Goal: Task Accomplishment & Management: Complete application form

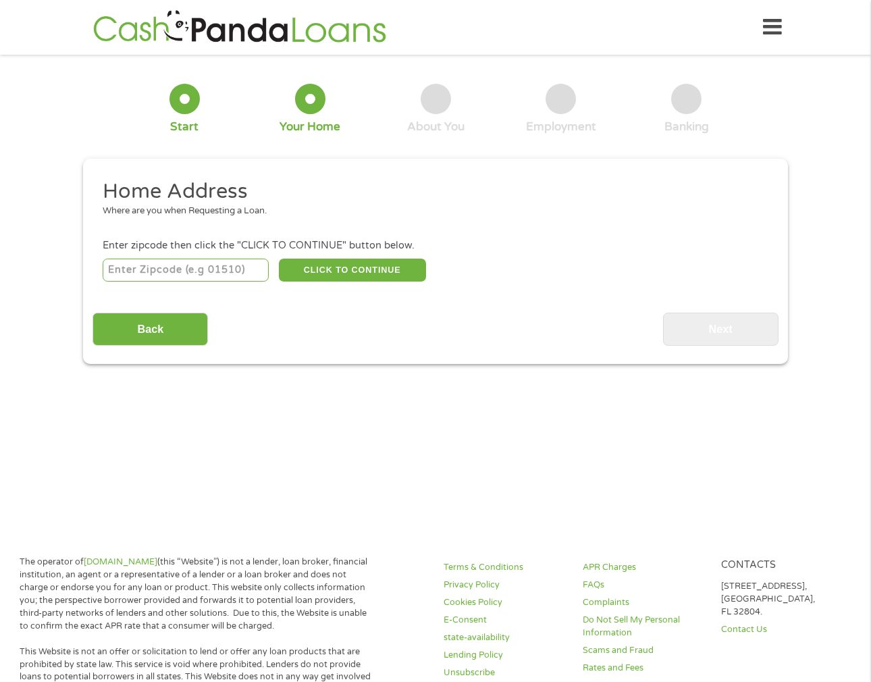
click at [182, 270] on input "number" at bounding box center [186, 270] width 167 height 23
type input "85040"
select select "[US_STATE]"
click at [381, 265] on button "CLICK TO CONTINUE" at bounding box center [352, 270] width 147 height 23
type input "85040"
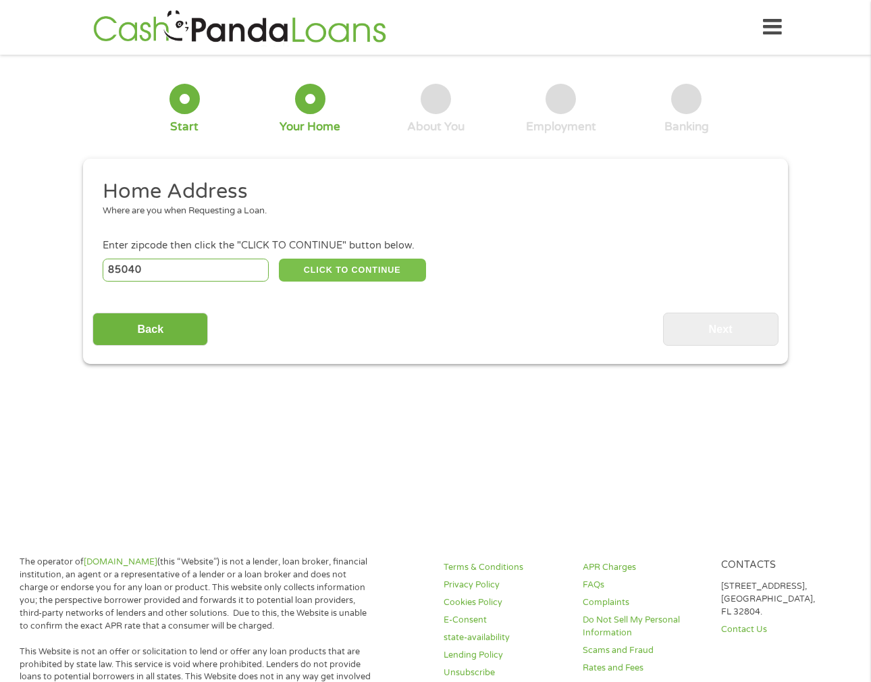
type input "Phoenix"
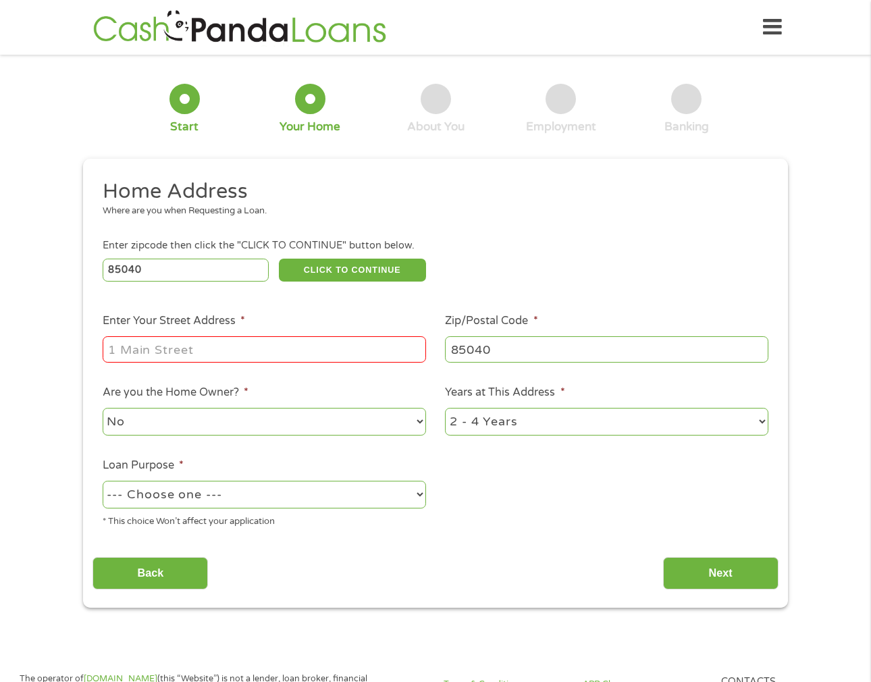
click at [236, 352] on input "Enter Your Street Address *" at bounding box center [264, 349] width 323 height 26
type input "[STREET_ADDRESS]"
click at [258, 487] on select "--- Choose one --- Pay Bills Debt Consolidation Home Improvement Major Purchase…" at bounding box center [264, 495] width 323 height 28
select select "debtconsolidation"
click at [103, 481] on select "--- Choose one --- Pay Bills Debt Consolidation Home Improvement Major Purchase…" at bounding box center [264, 495] width 323 height 28
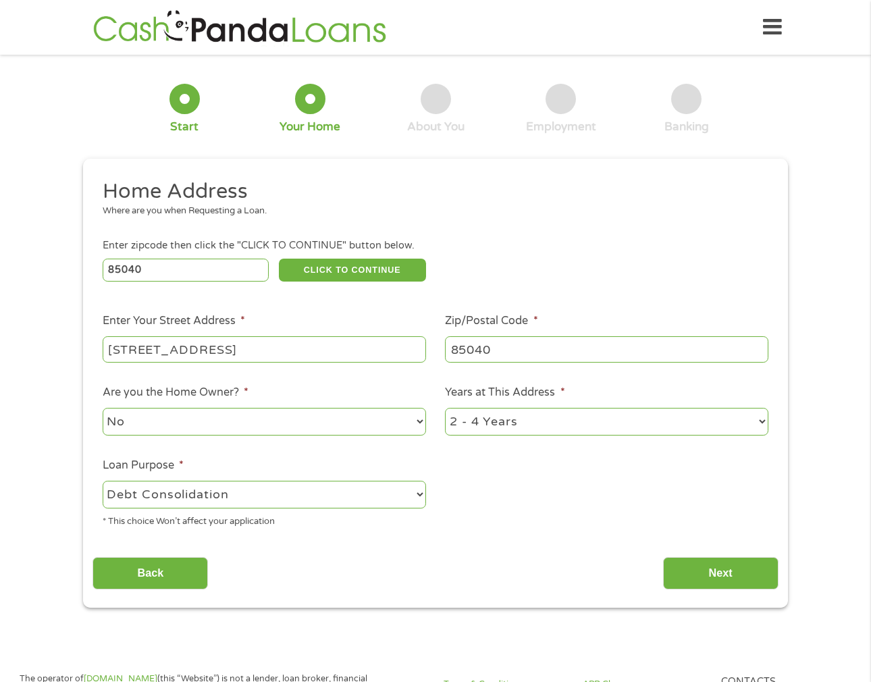
drag, startPoint x: 689, startPoint y: 570, endPoint x: 367, endPoint y: 571, distance: 322.0
click at [367, 571] on div "Back Next" at bounding box center [434, 568] width 685 height 43
click at [337, 265] on button "CLICK TO CONTINUE" at bounding box center [352, 270] width 147 height 23
click at [701, 567] on input "Next" at bounding box center [720, 573] width 115 height 33
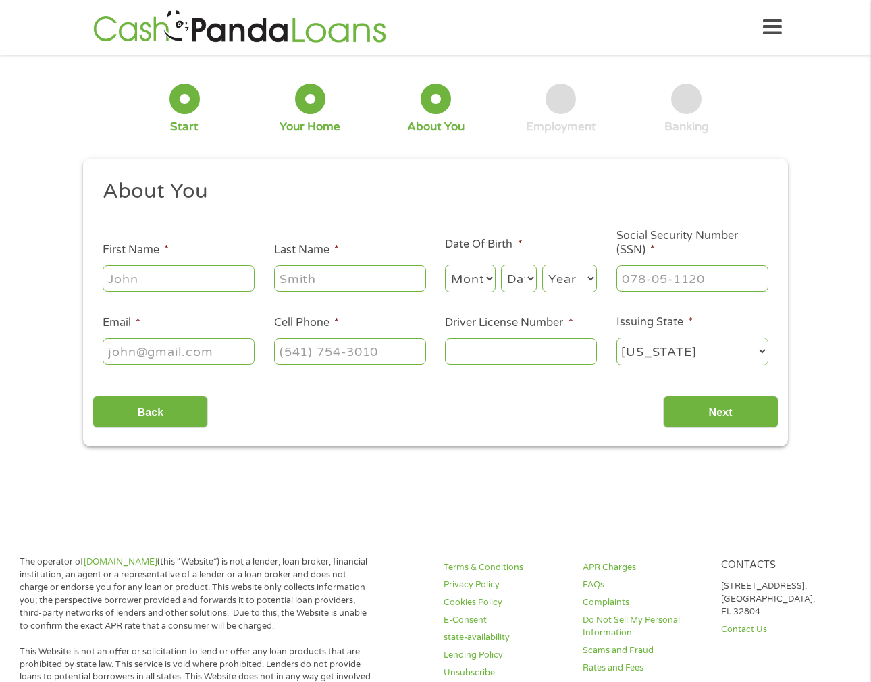
scroll to position [5, 5]
click at [151, 273] on input "First Name *" at bounding box center [179, 278] width 152 height 26
type input "narce"
type input "[PERSON_NAME]"
click at [463, 282] on select "Month 1 2 3 4 5 6 7 8 9 10 11 12" at bounding box center [470, 279] width 51 height 28
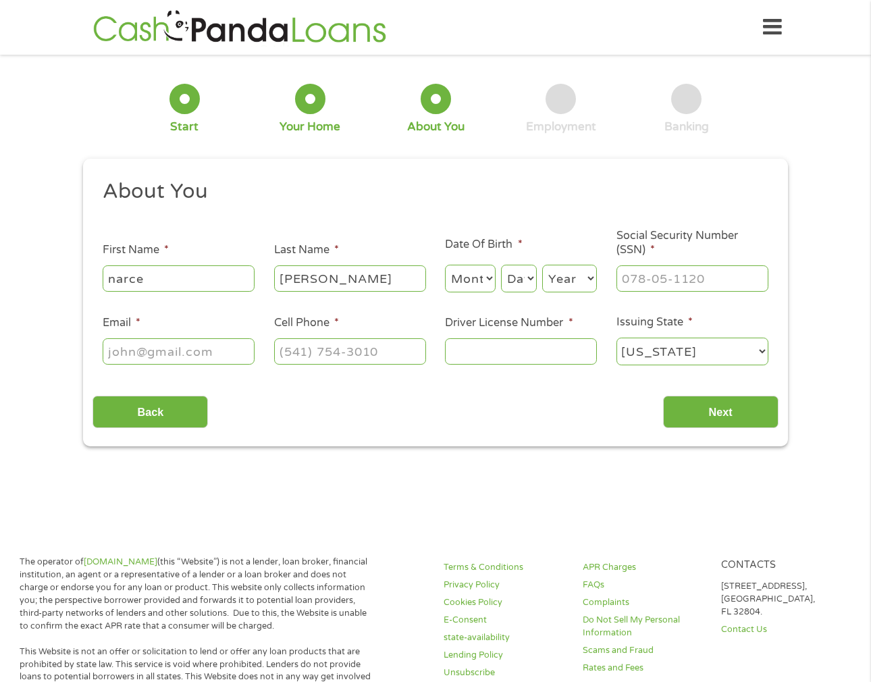
select select "10"
click at [445, 265] on select "Month 1 2 3 4 5 6 7 8 9 10 11 12" at bounding box center [470, 279] width 51 height 28
click at [529, 277] on select "Day 1 2 3 4 5 6 7 8 9 10 11 12 13 14 15 16 17 18 19 20 21 22 23 24 25 26 27 28 …" at bounding box center [519, 279] width 36 height 28
select select "1"
click at [501, 265] on select "Day 1 2 3 4 5 6 7 8 9 10 11 12 13 14 15 16 17 18 19 20 21 22 23 24 25 26 27 28 …" at bounding box center [519, 279] width 36 height 28
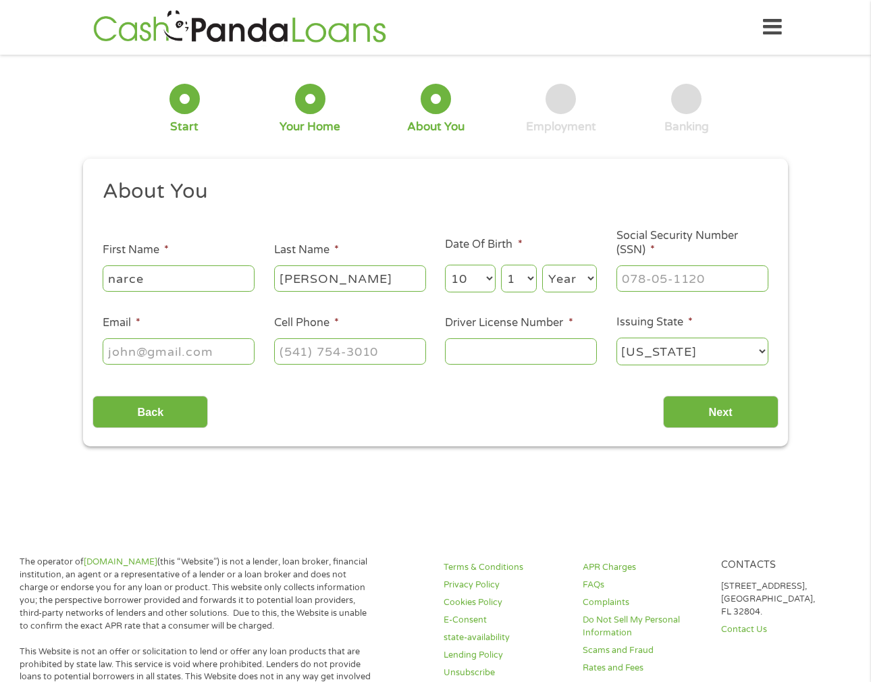
click at [570, 280] on select "Year [DATE] 2006 2005 2004 2003 2002 2001 2000 1999 1998 1997 1996 1995 1994 19…" at bounding box center [569, 279] width 55 height 28
select select "1995"
click at [542, 265] on select "Year [DATE] 2006 2005 2004 2003 2002 2001 2000 1999 1998 1997 1996 1995 1994 19…" at bounding box center [569, 279] width 55 height 28
click at [688, 273] on input "___-__-____" at bounding box center [692, 278] width 152 height 26
type input "600-53-5516"
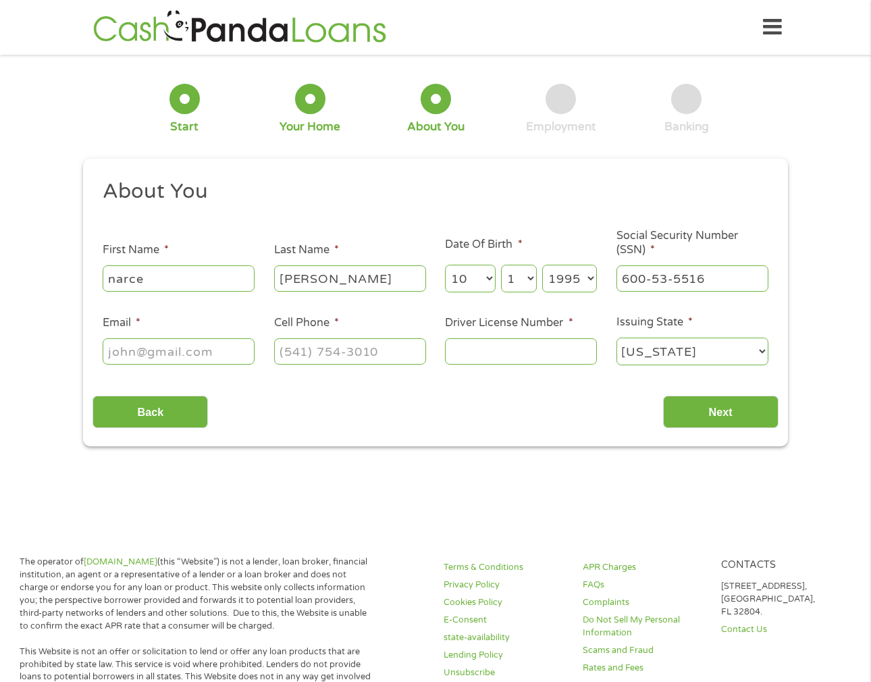
click at [167, 362] on input "Email *" at bounding box center [179, 351] width 152 height 26
type input "[PERSON_NAME][EMAIL_ADDRESS][PERSON_NAME][DOMAIN_NAME]"
type input "[PHONE_NUMBER]"
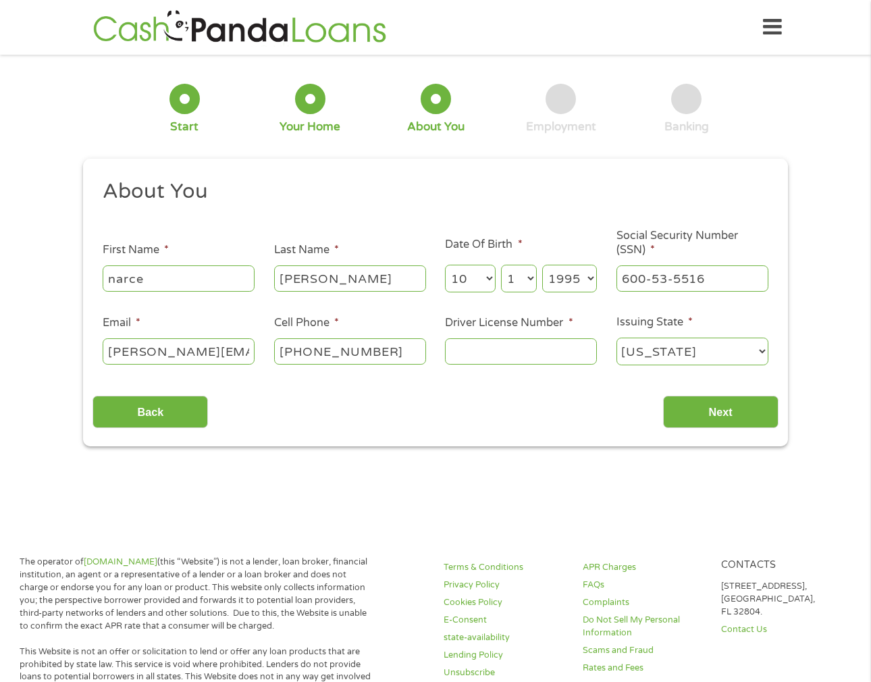
click at [460, 353] on input "Driver License Number *" at bounding box center [521, 351] width 152 height 26
type input "D07264590"
click at [712, 412] on input "Next" at bounding box center [720, 412] width 115 height 33
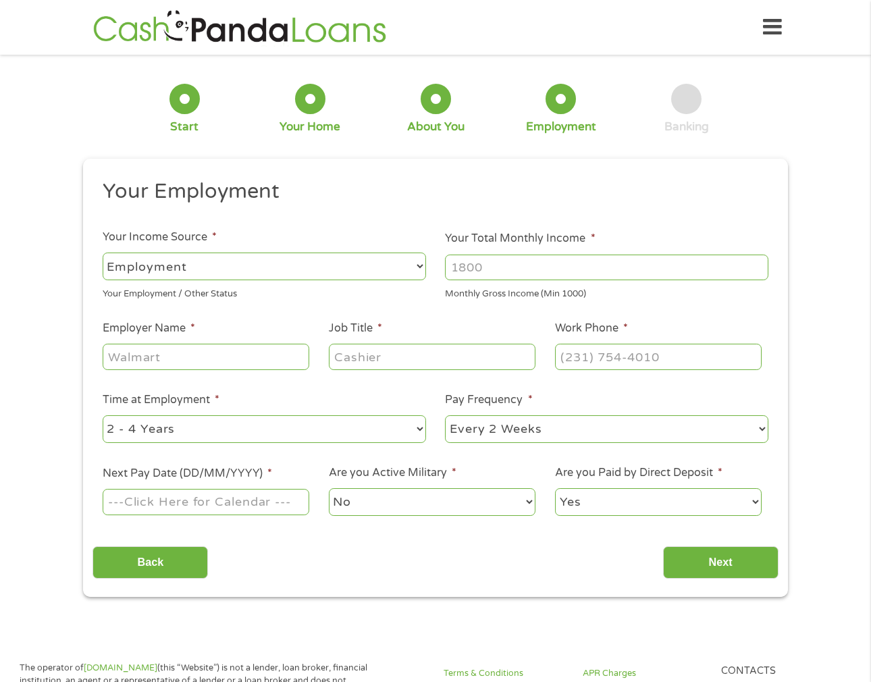
scroll to position [2, 0]
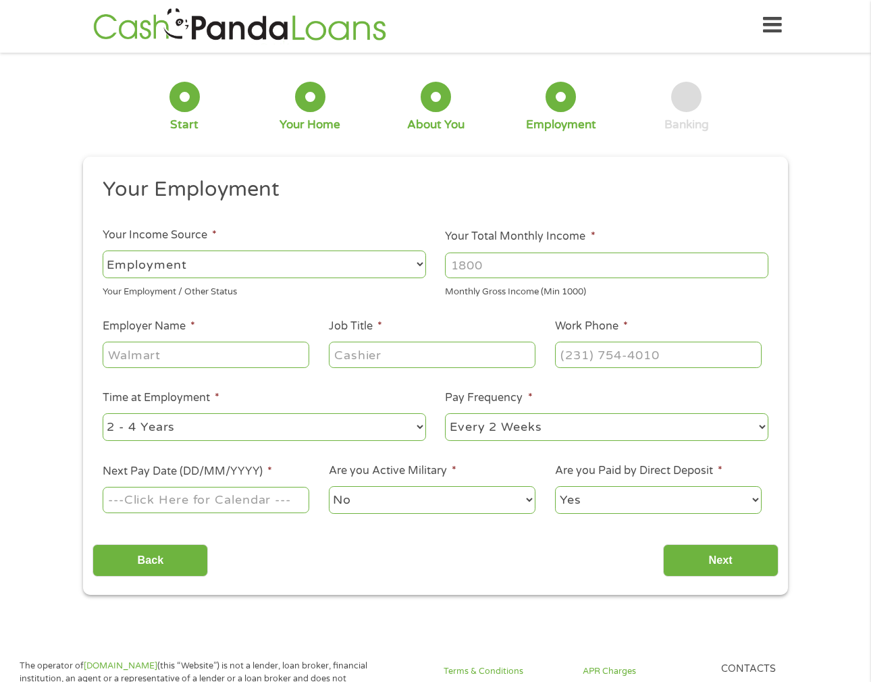
click at [204, 359] on input "Employer Name *" at bounding box center [206, 355] width 207 height 26
type input "ZAVA IMMIGRATION LAW GROUP"
click at [113, 352] on input "ZAVA IMMIGRATION LAW GROUP" at bounding box center [206, 355] width 207 height 26
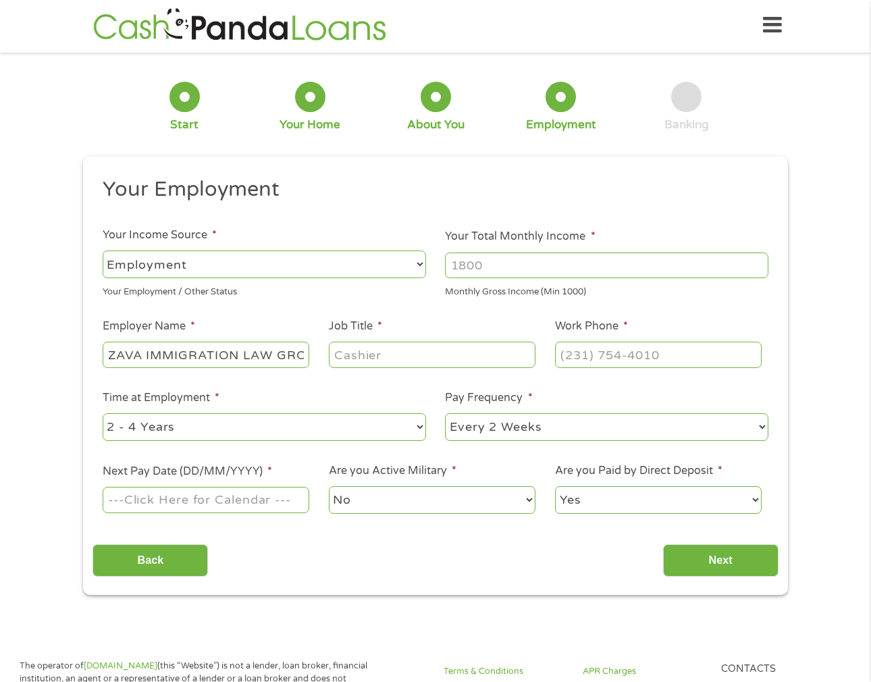
scroll to position [0, 26]
click at [366, 350] on input "Job Title *" at bounding box center [432, 355] width 207 height 26
type input "PARALEGAL"
click at [572, 352] on input "(___) ___-____" at bounding box center [658, 355] width 207 height 26
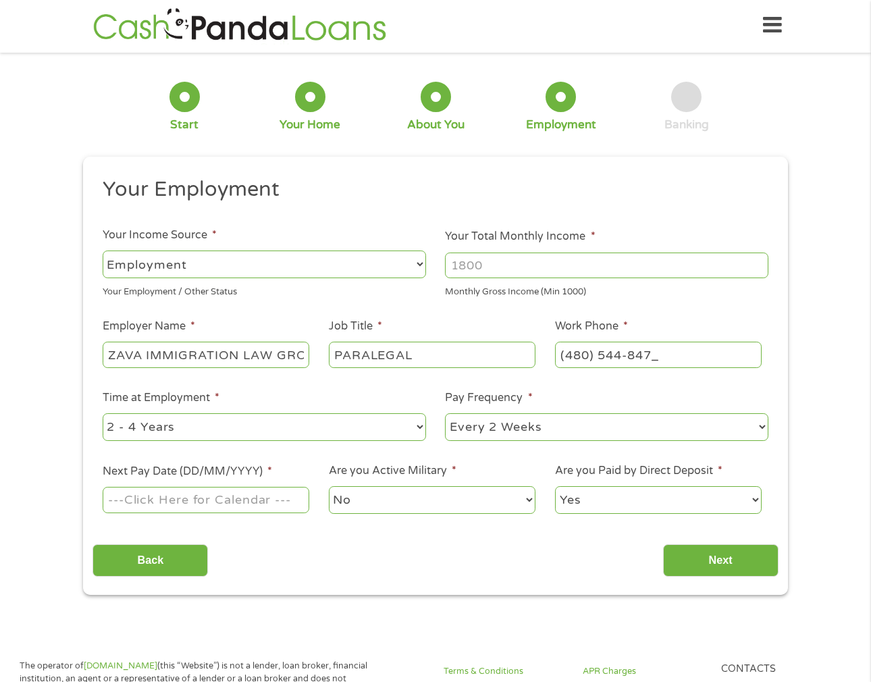
type input "[PHONE_NUMBER]"
click at [198, 498] on input "Next Pay Date (DD/MM/YYYY) *" at bounding box center [206, 500] width 207 height 26
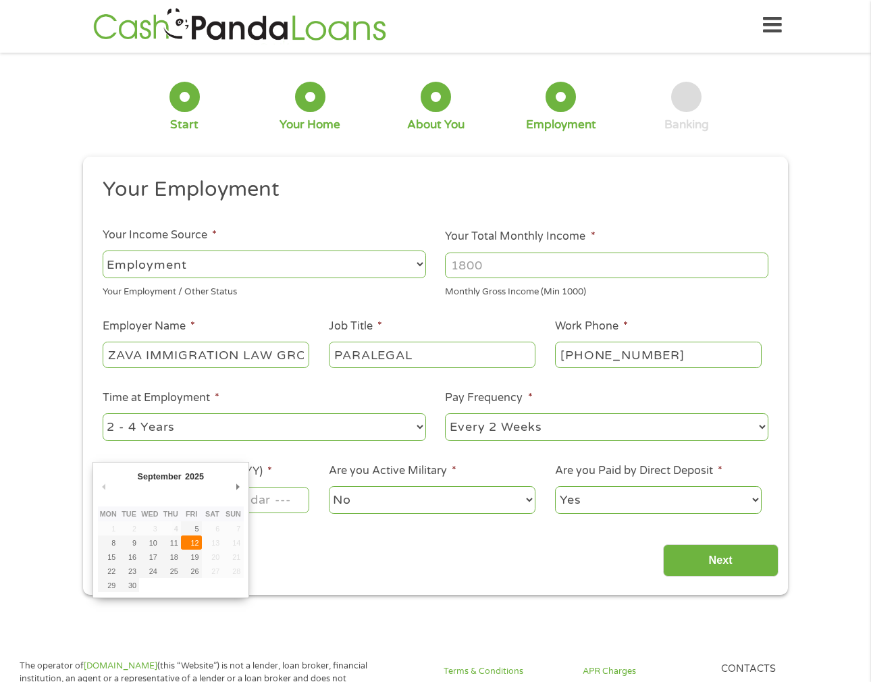
type input "[DATE]"
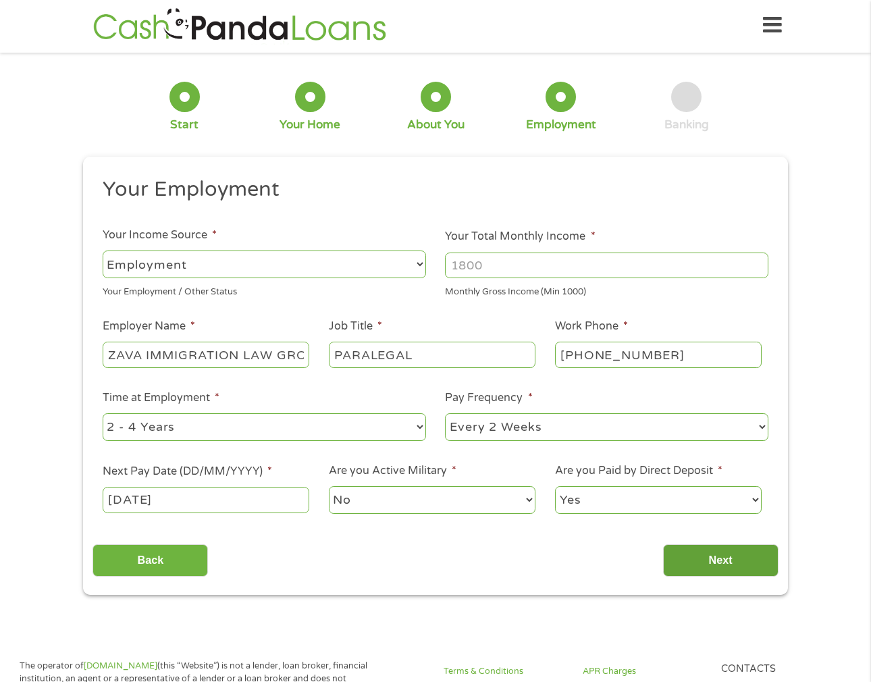
click at [725, 569] on input "Next" at bounding box center [720, 560] width 115 height 33
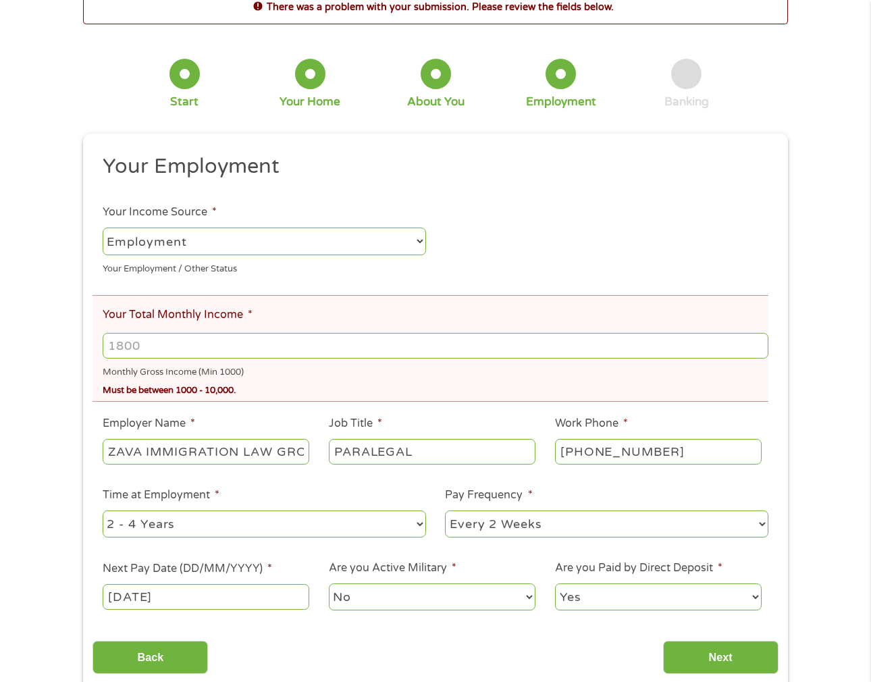
scroll to position [77, 0]
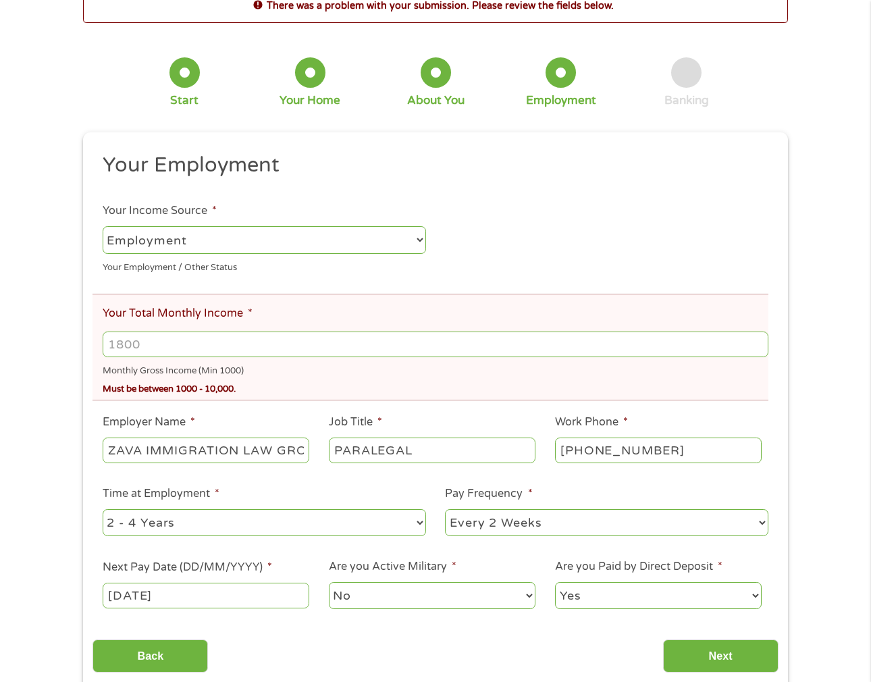
click at [229, 346] on input "Your Total Monthly Income *" at bounding box center [436, 344] width 666 height 26
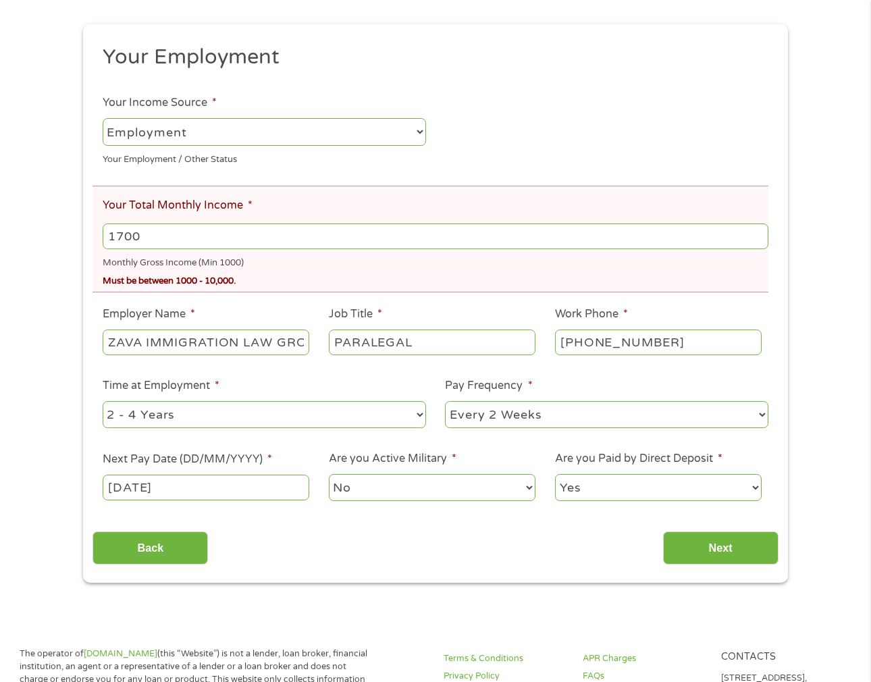
scroll to position [194, 0]
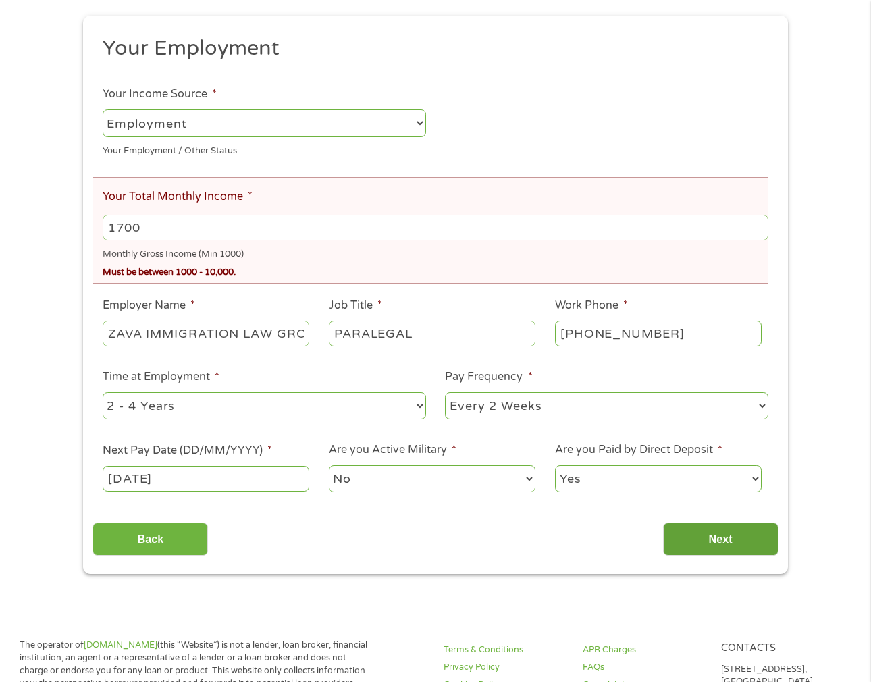
type input "1700"
click at [688, 543] on input "Next" at bounding box center [720, 539] width 115 height 33
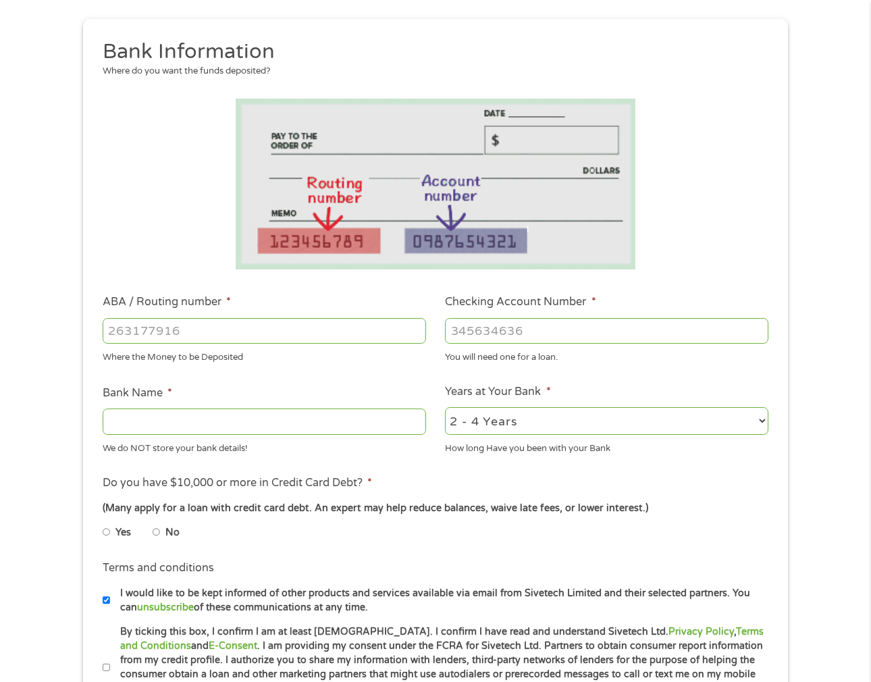
scroll to position [144, 0]
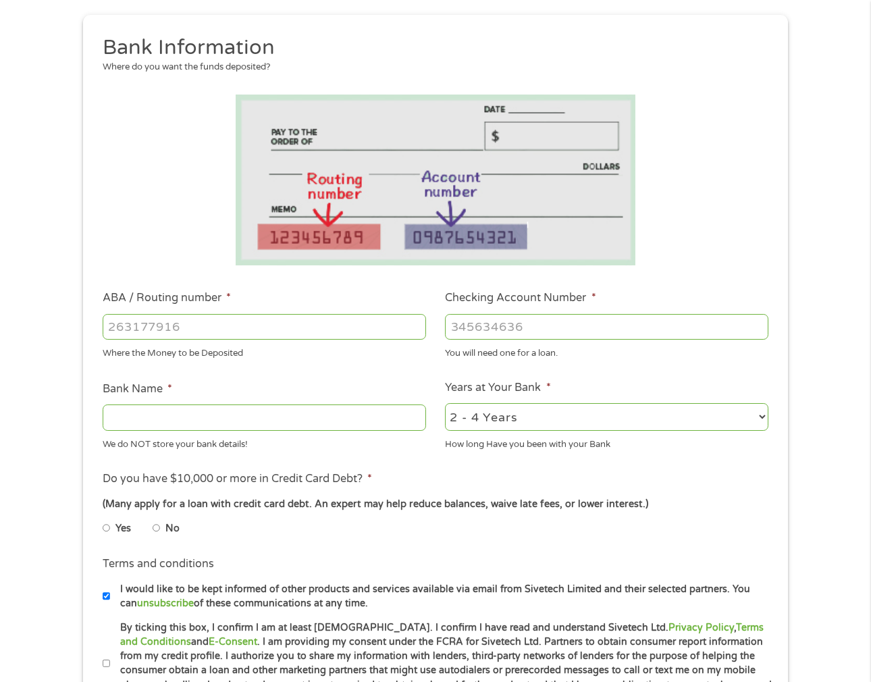
click at [488, 329] on input "Checking Account Number *" at bounding box center [606, 327] width 323 height 26
click at [155, 332] on input "ABA / Routing number *" at bounding box center [264, 328] width 323 height 26
click at [180, 406] on input "Bank Name *" at bounding box center [264, 418] width 323 height 26
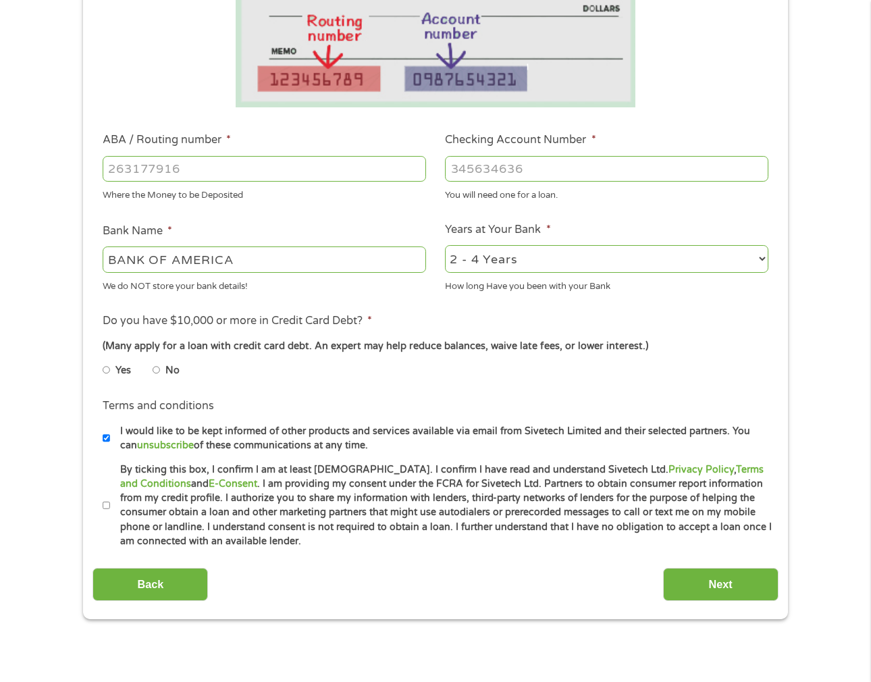
scroll to position [304, 0]
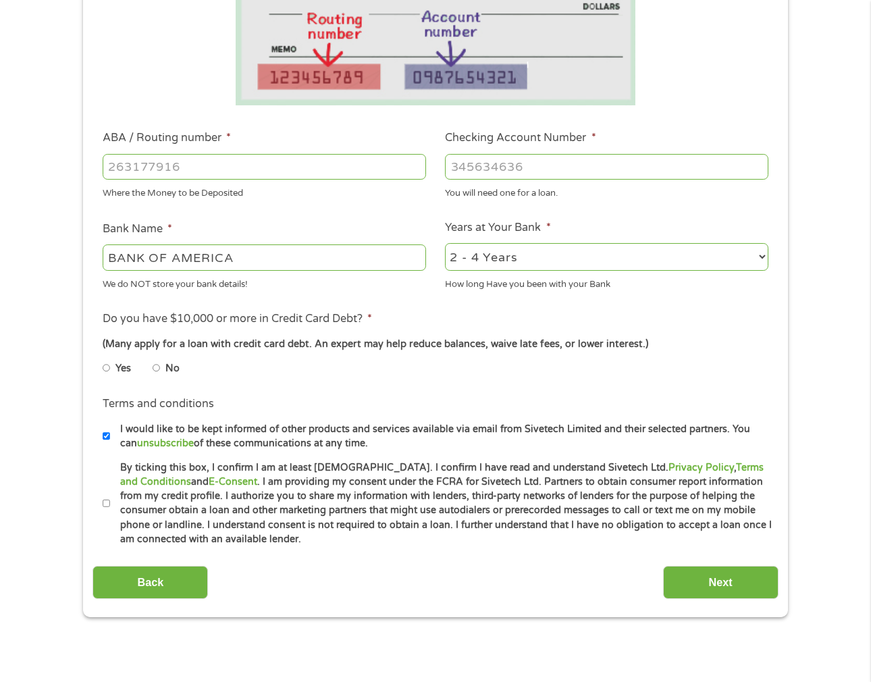
type input "BANK OF AMERICA"
click at [570, 253] on select "2 - 4 Years 6 - 12 Months 1 - 2 Years Over 4 Years" at bounding box center [606, 257] width 323 height 28
select select "60months"
click at [445, 243] on select "2 - 4 Years 6 - 12 Months 1 - 2 Years Over 4 Years" at bounding box center [606, 257] width 323 height 28
click at [155, 367] on input "No" at bounding box center [157, 368] width 8 height 22
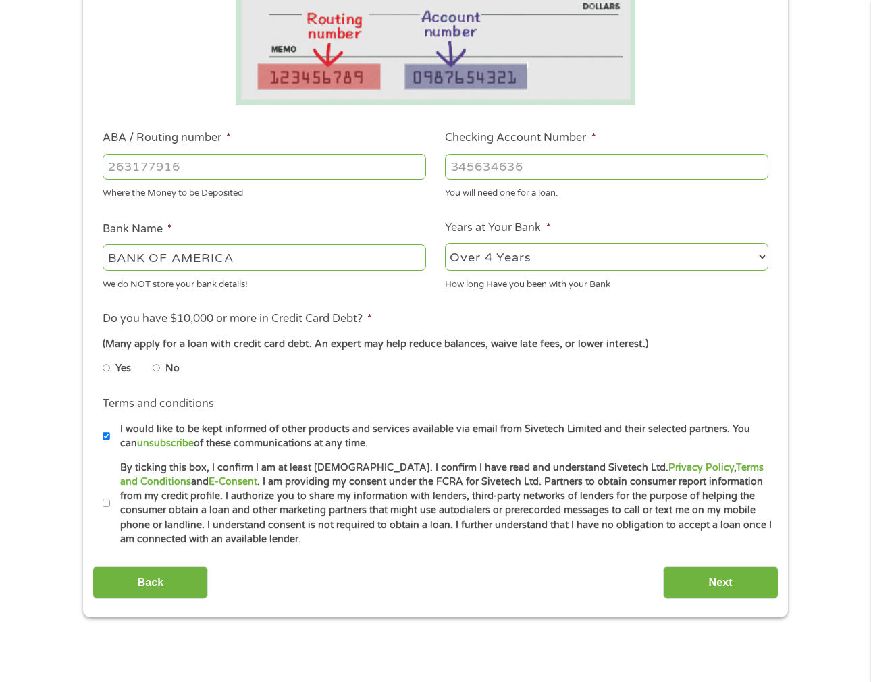
radio input "true"
click at [107, 435] on input "I would like to be kept informed of other products and services available via e…" at bounding box center [107, 436] width 8 height 22
checkbox input "false"
click at [104, 503] on input "By ticking this box, I confirm I am at least [DEMOGRAPHIC_DATA]. I confirm I ha…" at bounding box center [107, 504] width 8 height 22
checkbox input "true"
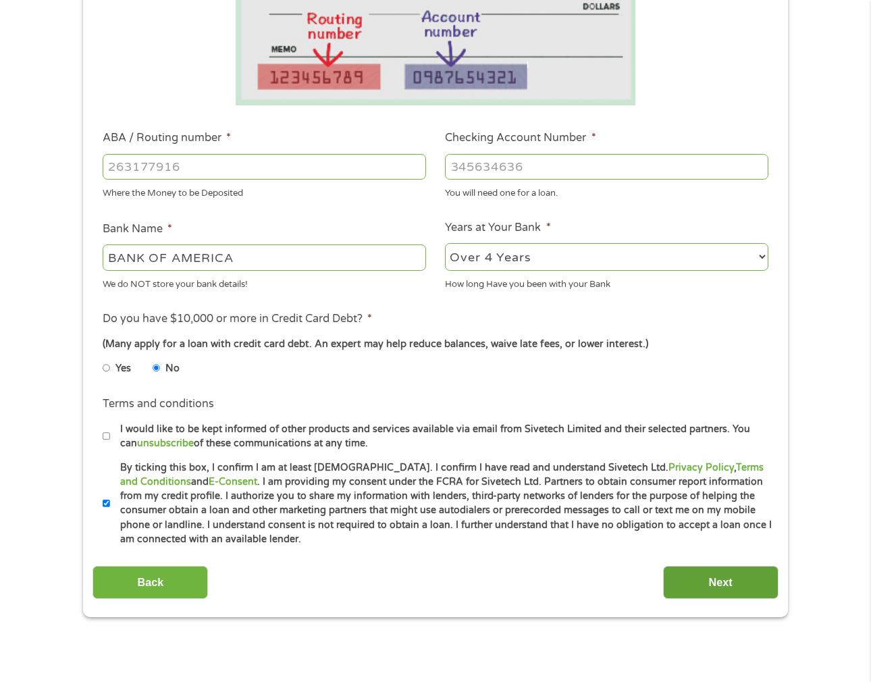
click at [731, 577] on input "Next" at bounding box center [720, 582] width 115 height 33
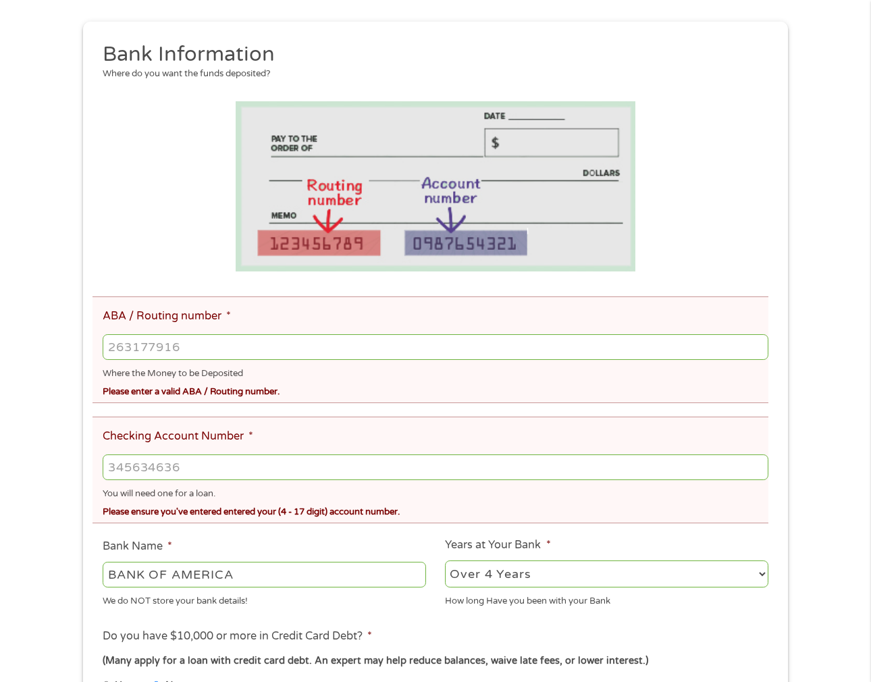
scroll to position [196, 0]
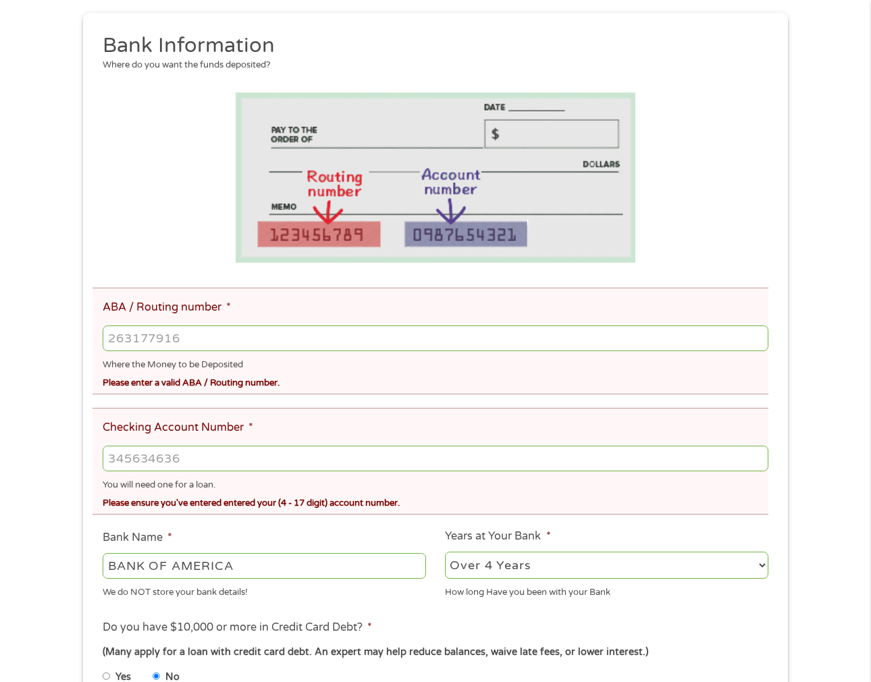
click at [180, 338] on input "ABA / Routing number *" at bounding box center [436, 338] width 666 height 26
click at [209, 341] on input "ABA / Routing number *" at bounding box center [436, 338] width 666 height 26
paste input "1"
type input "122101706"
type input "BANK OF AMERICA NA"
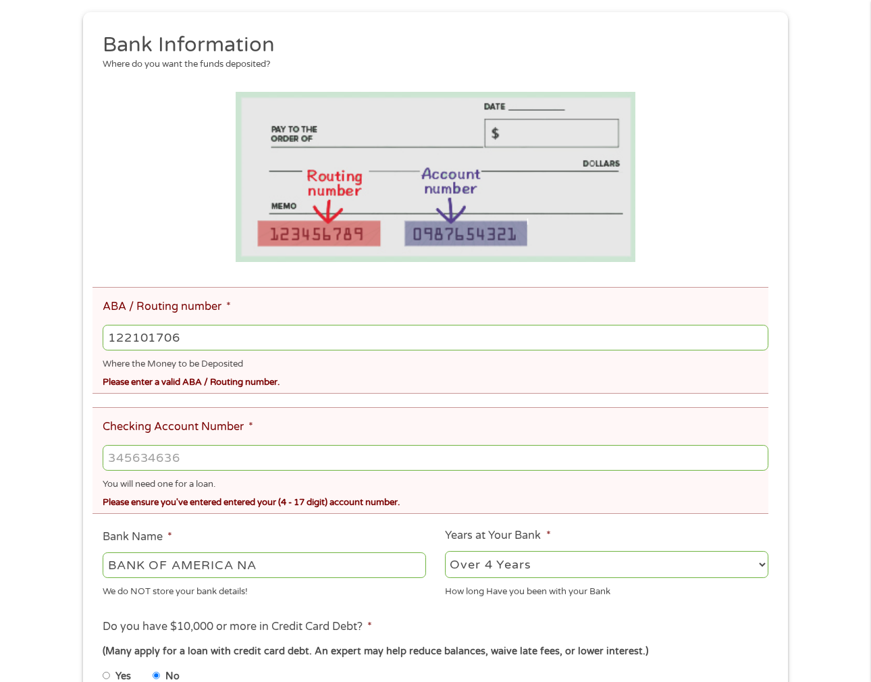
type input "122101706"
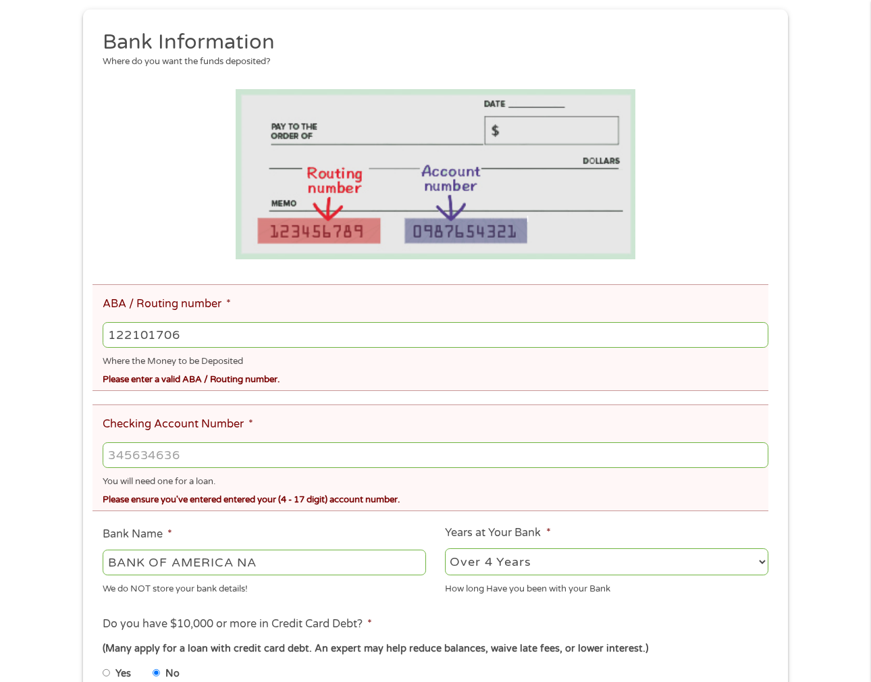
scroll to position [203, 0]
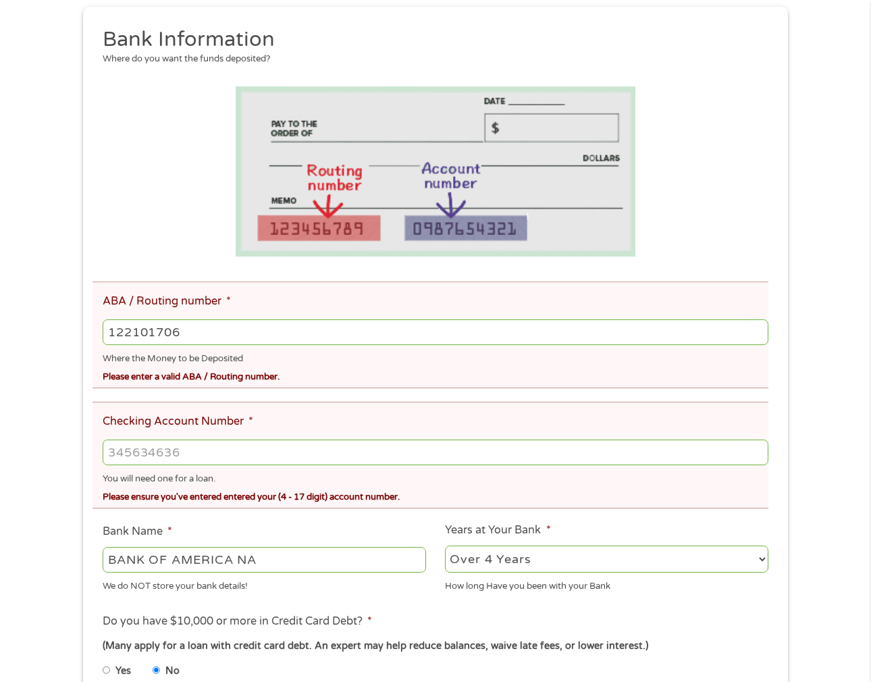
click at [155, 452] on input "Checking Account Number *" at bounding box center [436, 453] width 666 height 26
type input "457041897087"
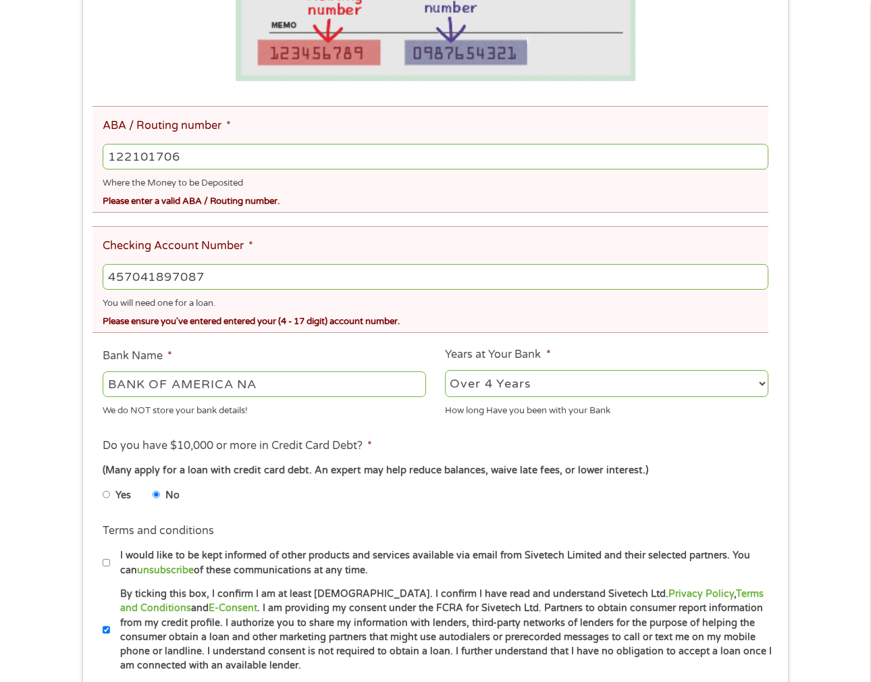
scroll to position [498, 0]
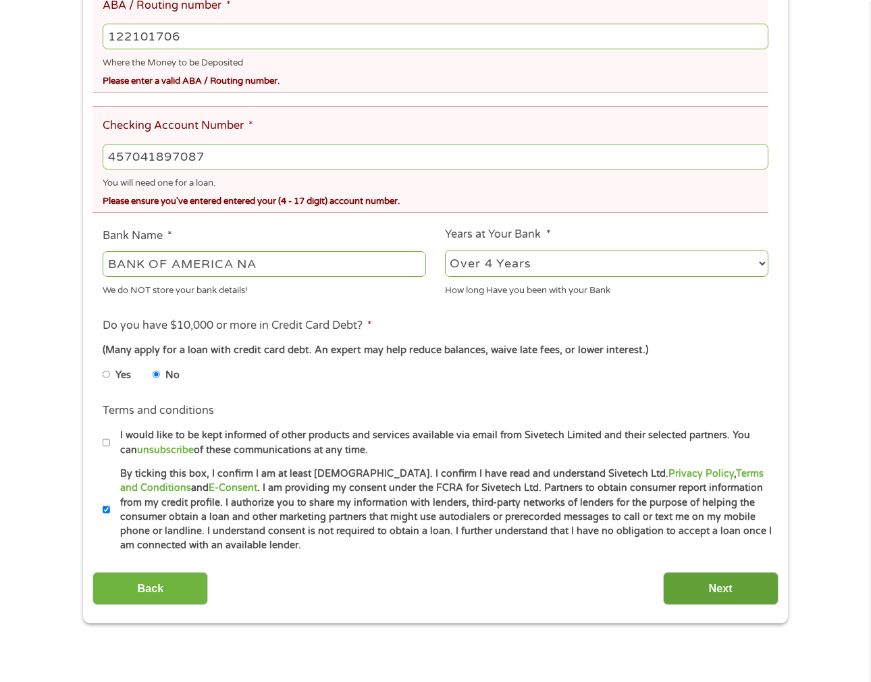
click at [696, 585] on input "Next" at bounding box center [720, 588] width 115 height 33
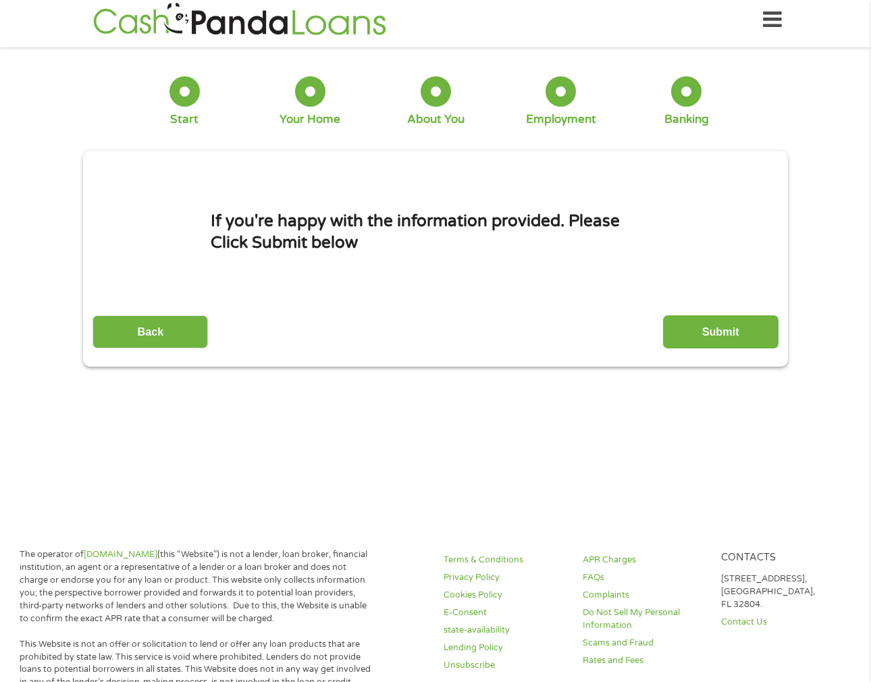
scroll to position [0, 0]
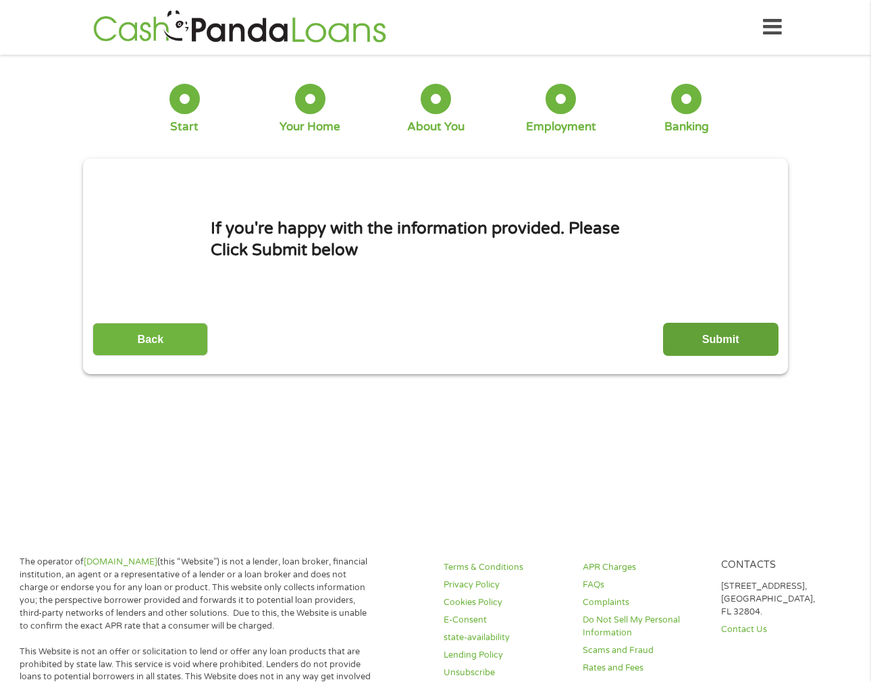
click at [706, 340] on input "Submit" at bounding box center [720, 339] width 115 height 33
